Goal: Contribute content: Contribute content

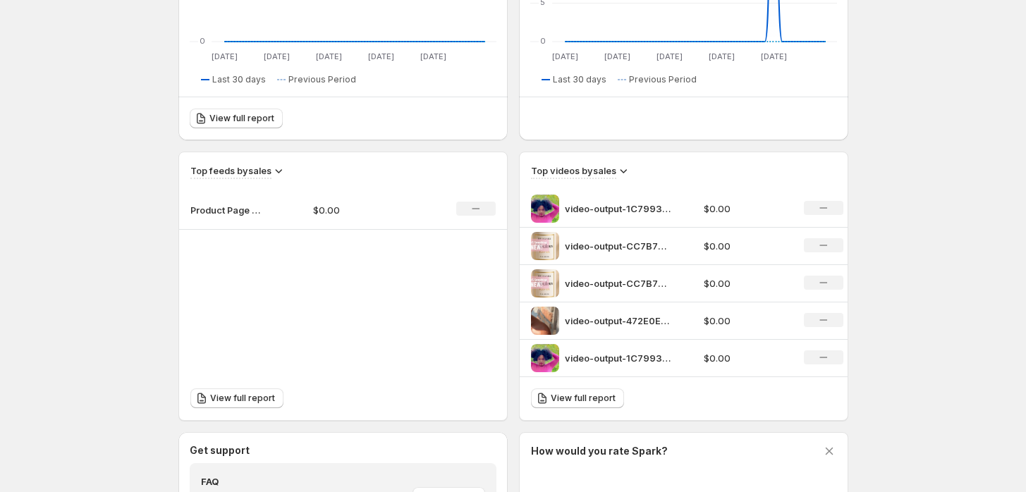
scroll to position [391, 0]
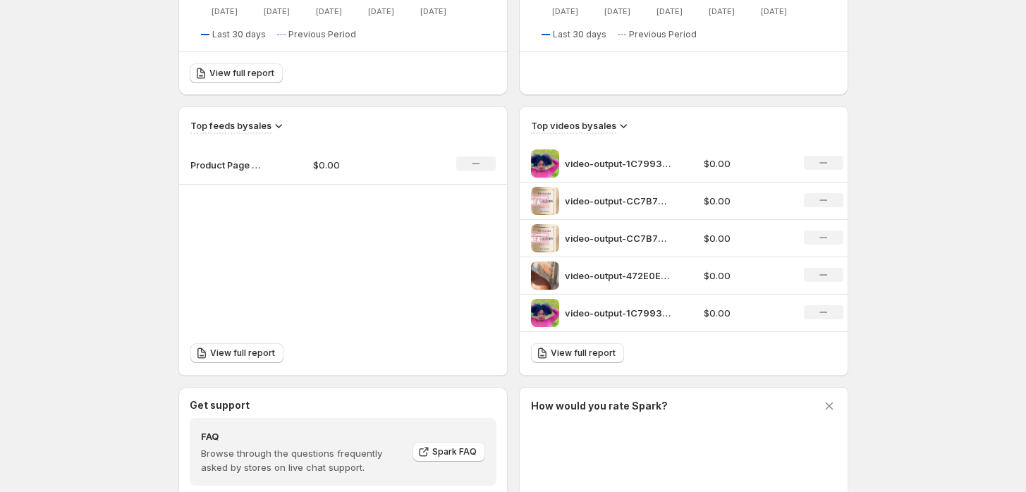
click at [238, 168] on p "Product Page Slider" at bounding box center [225, 165] width 71 height 14
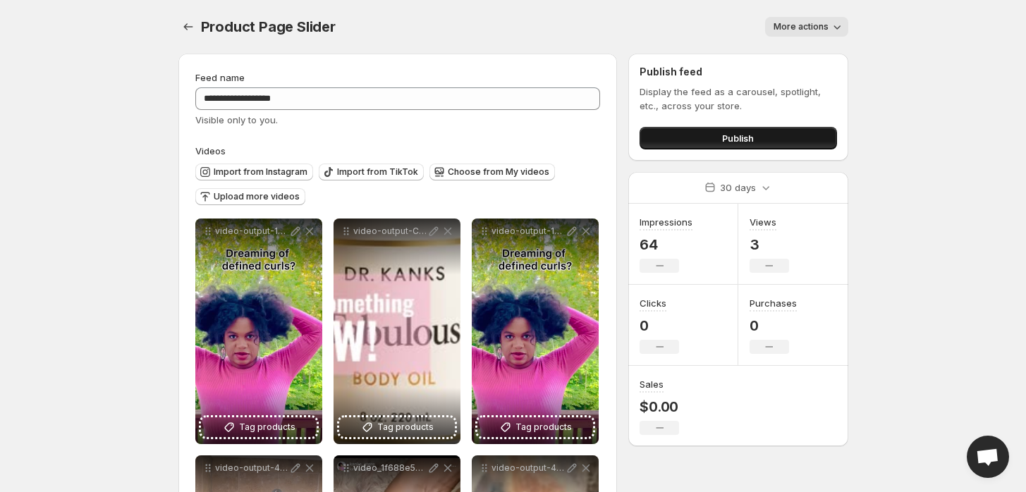
click at [755, 145] on button "Publish" at bounding box center [738, 138] width 197 height 23
click at [185, 24] on icon "Settings" at bounding box center [188, 27] width 14 height 14
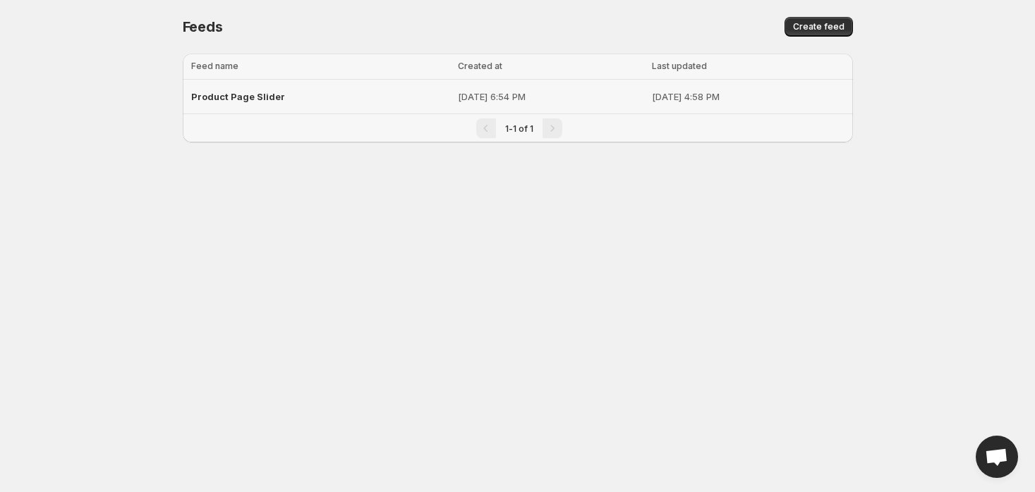
click at [262, 96] on span "Product Page Slider" at bounding box center [238, 96] width 94 height 11
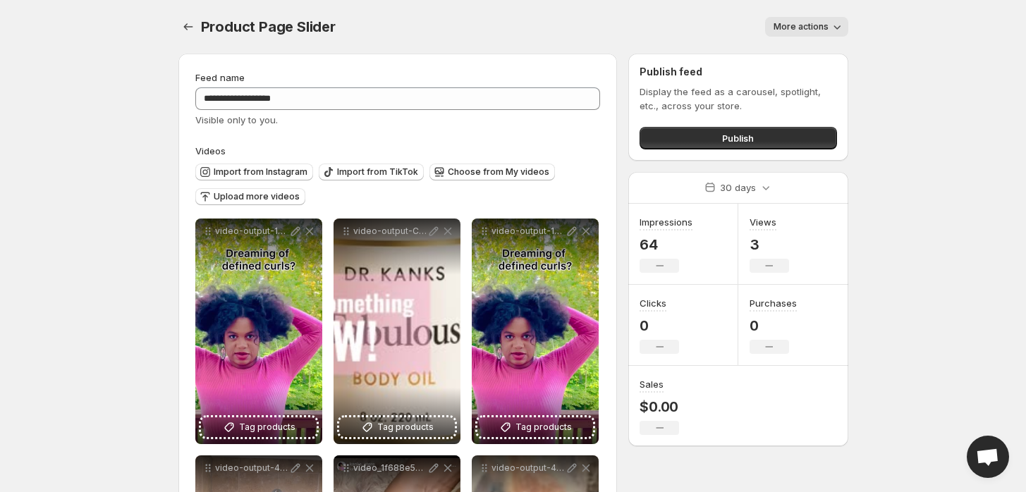
click at [796, 29] on span "More actions" at bounding box center [801, 26] width 55 height 11
click at [917, 42] on body "**********" at bounding box center [513, 246] width 1026 height 492
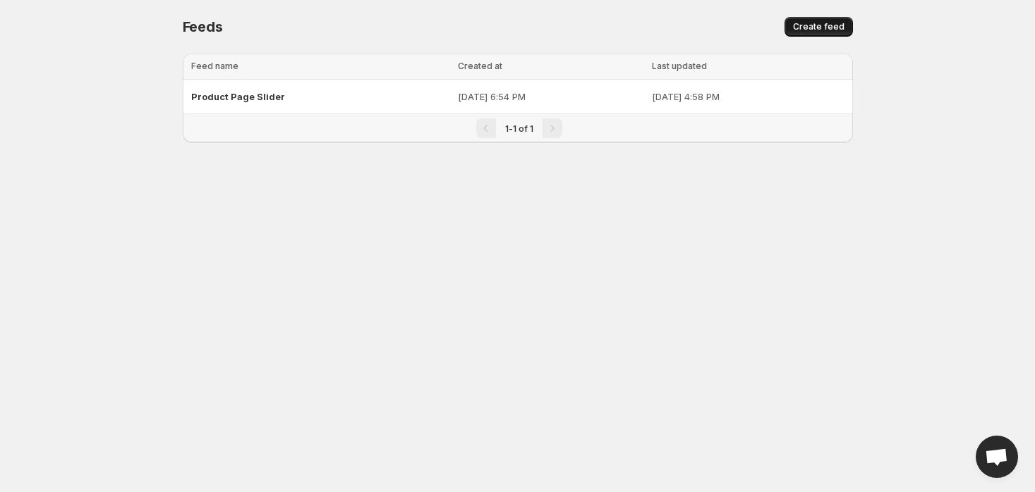
click at [817, 28] on span "Create feed" at bounding box center [818, 26] width 51 height 11
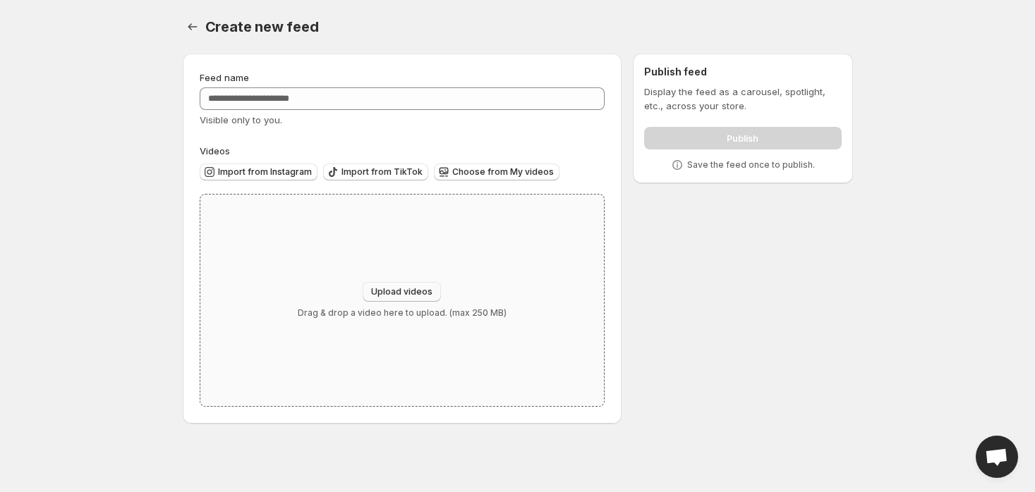
click at [389, 289] on span "Upload videos" at bounding box center [401, 291] width 61 height 11
click at [480, 171] on span "Choose from My videos" at bounding box center [503, 171] width 102 height 11
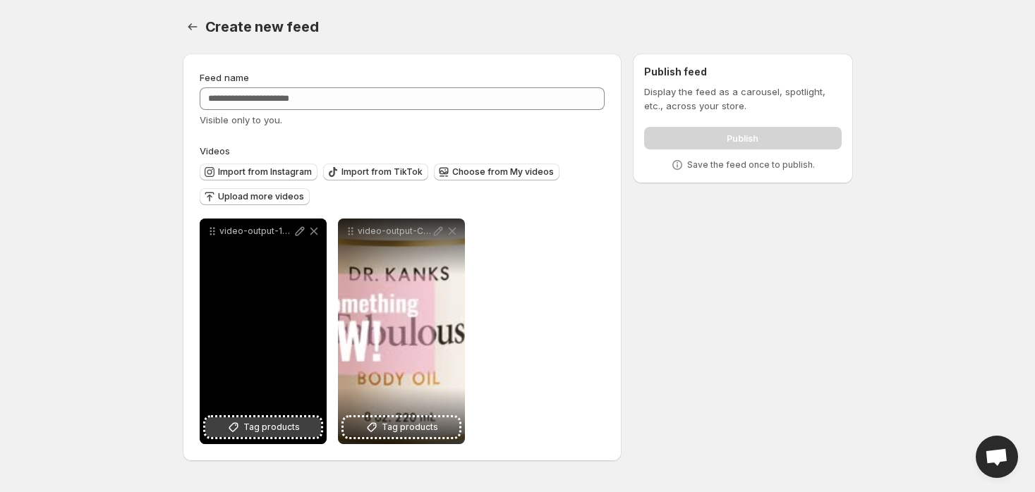
click at [265, 422] on span "Tag products" at bounding box center [271, 427] width 56 height 14
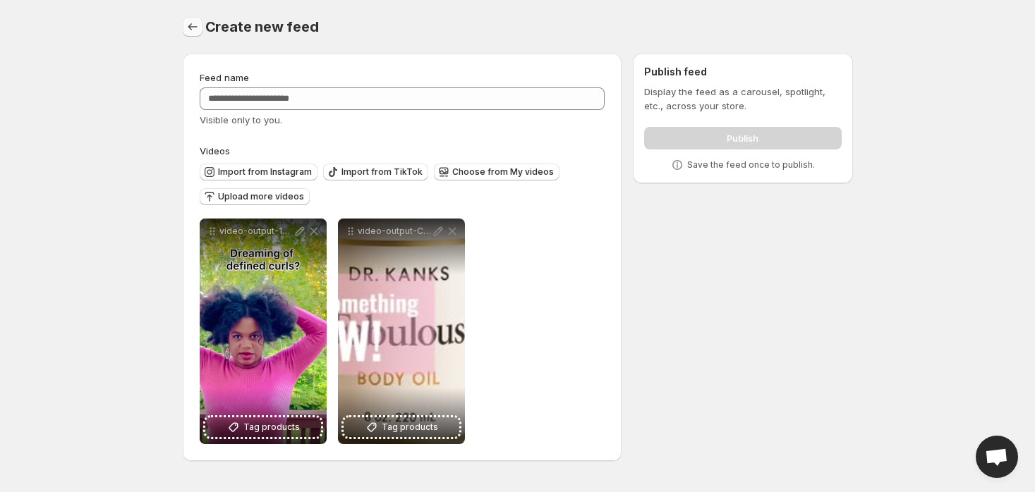
click at [192, 31] on icon "Settings" at bounding box center [192, 27] width 14 height 14
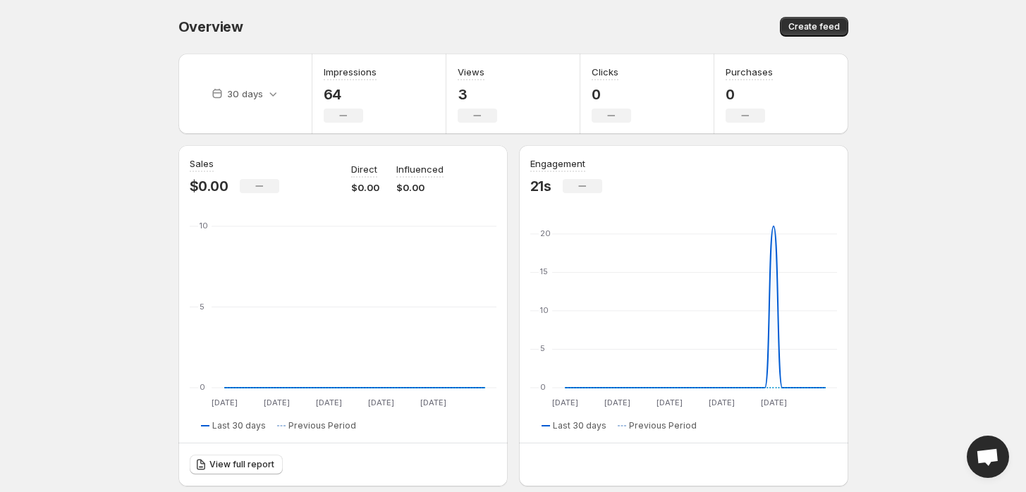
click at [102, 96] on body "Home Feeds Videos Subscription Settings Overview. This page is ready Overview C…" at bounding box center [513, 246] width 1026 height 492
click at [125, 182] on body "Home Feeds Videos Subscription Settings Overview. This page is ready Overview C…" at bounding box center [513, 246] width 1026 height 492
